Goal: Communication & Community: Participate in discussion

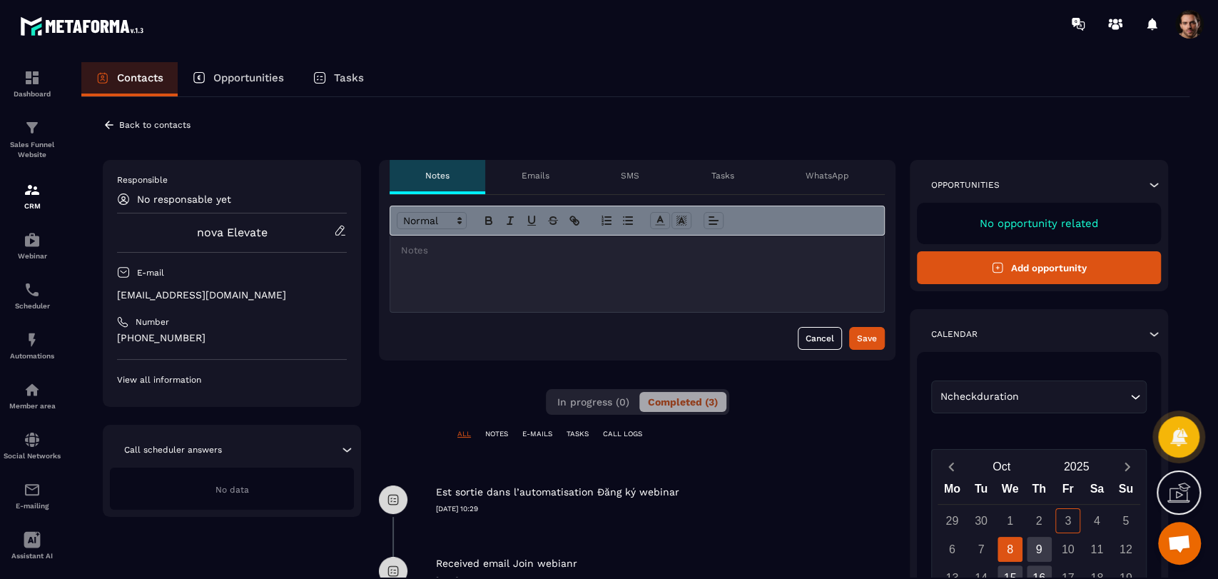
click at [111, 123] on icon at bounding box center [109, 124] width 13 height 13
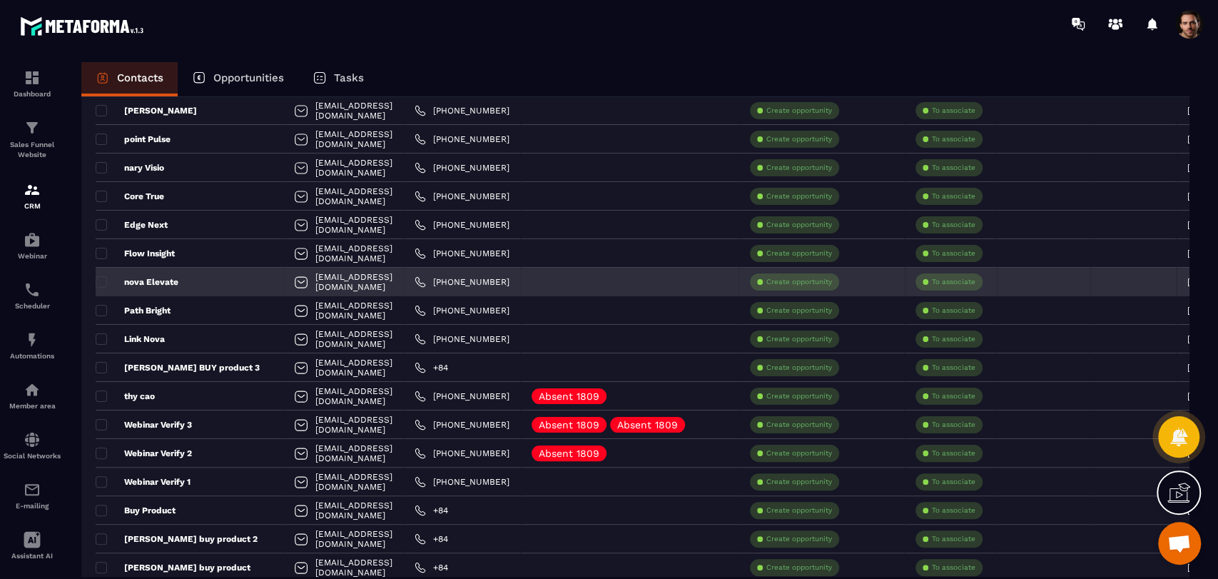
scroll to position [317, 0]
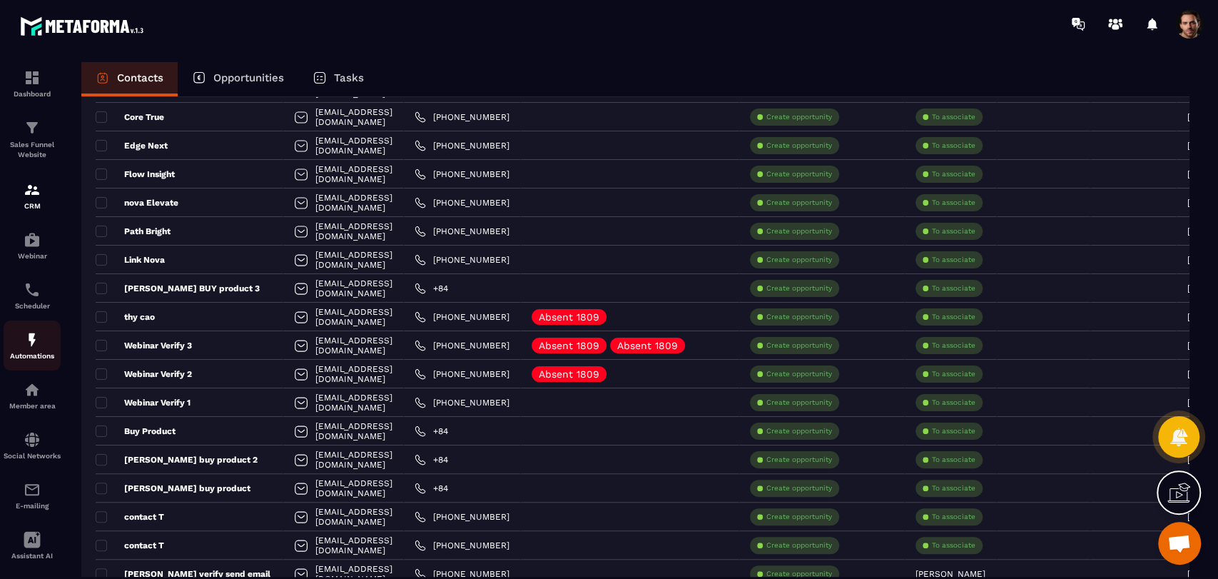
click at [31, 352] on p "Automations" at bounding box center [32, 356] width 57 height 8
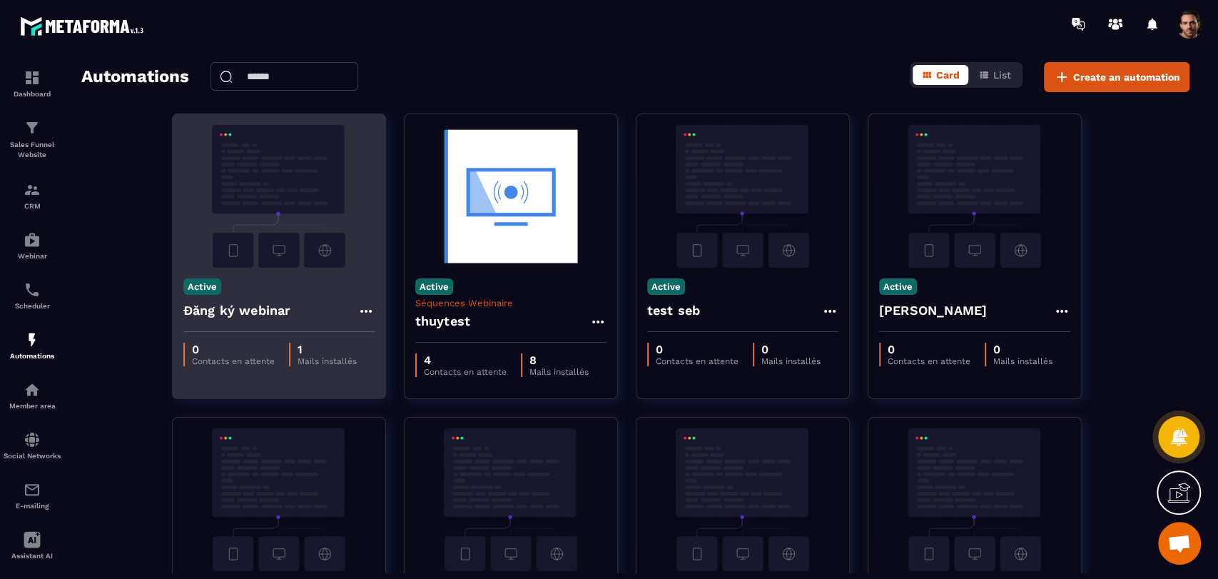
click at [361, 314] on icon at bounding box center [365, 310] width 17 height 17
click at [372, 340] on icon at bounding box center [378, 343] width 13 height 13
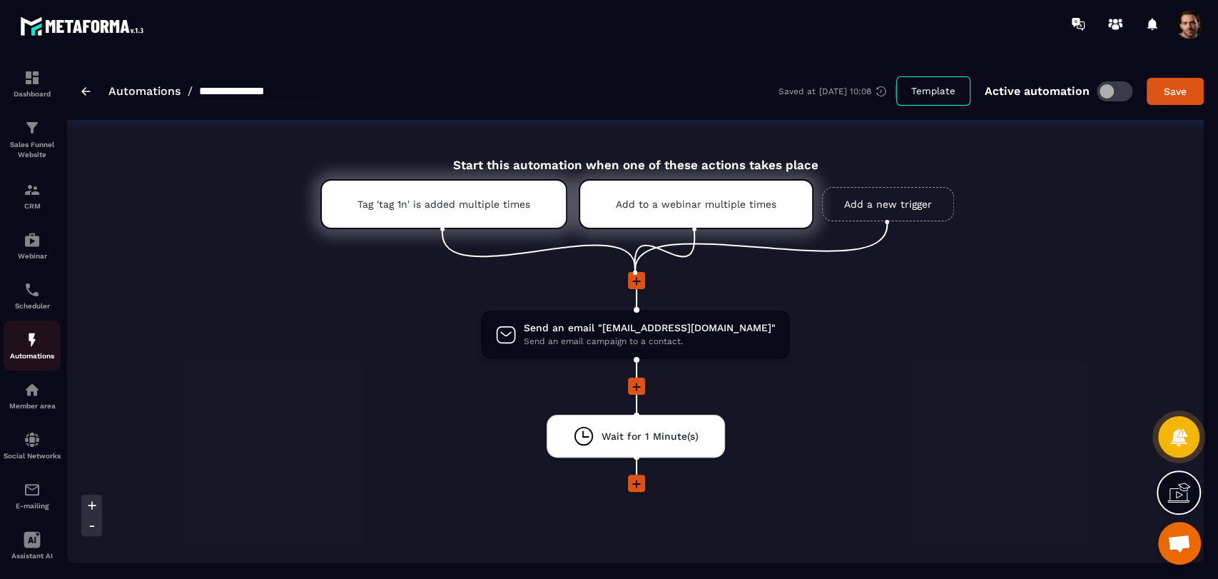
click at [9, 349] on div "Automations" at bounding box center [32, 345] width 57 height 29
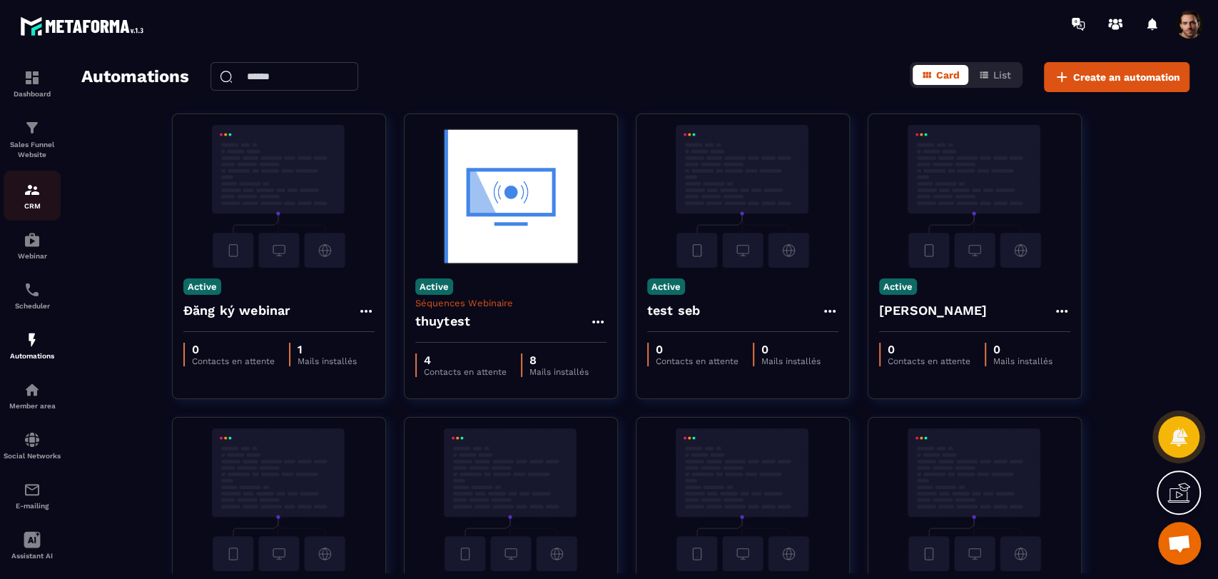
click at [42, 202] on p "CRM" at bounding box center [32, 206] width 57 height 8
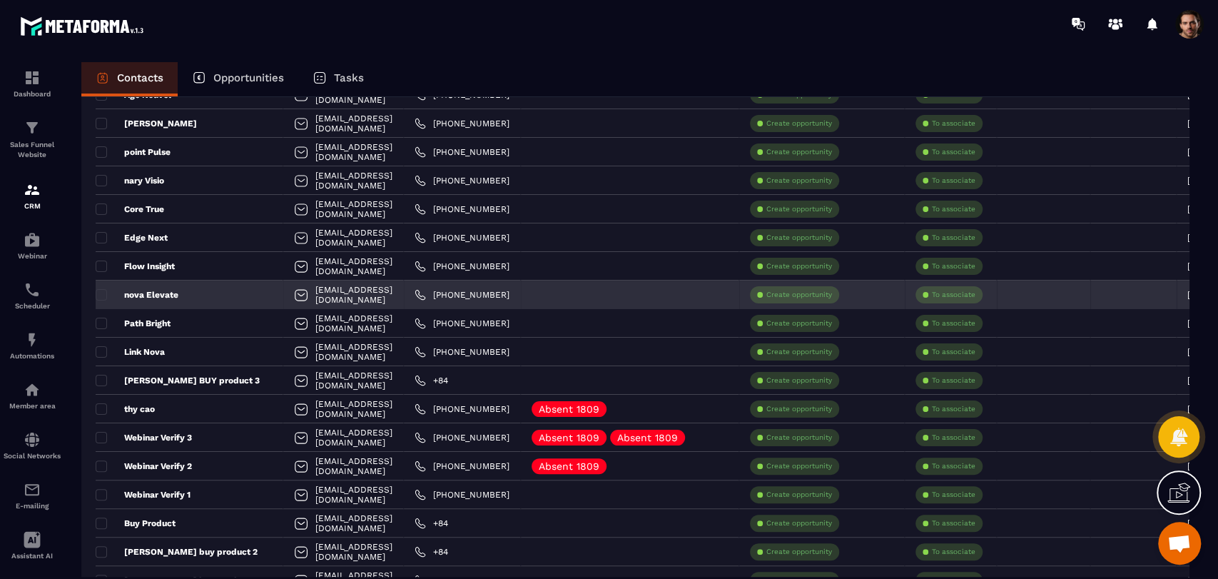
scroll to position [224, 0]
click at [147, 290] on p "nova Elevate" at bounding box center [137, 295] width 83 height 11
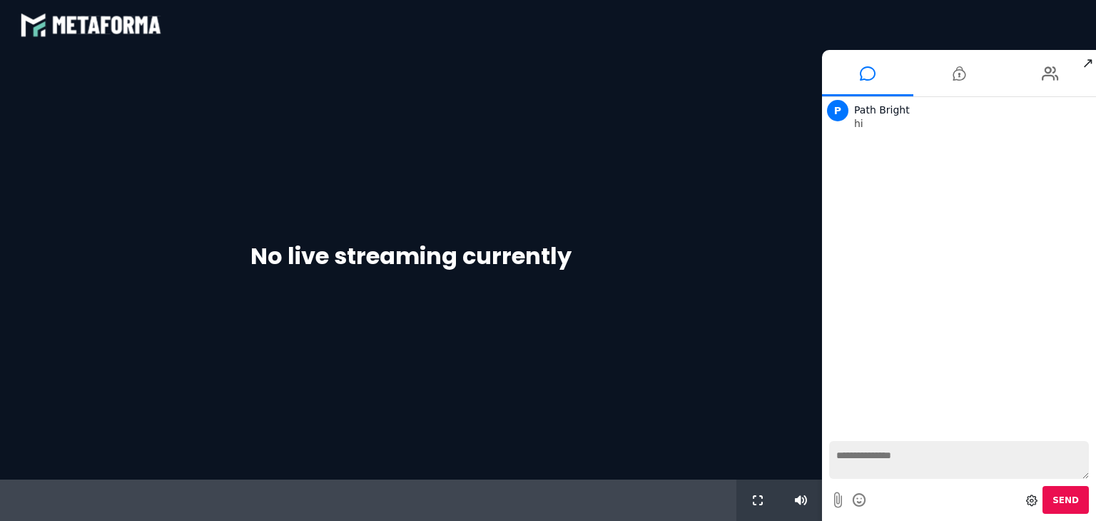
click at [947, 469] on textarea at bounding box center [959, 460] width 260 height 38
type textarea "**"
click at [955, 474] on textarea at bounding box center [959, 460] width 260 height 38
type textarea "**"
